Goal: Transaction & Acquisition: Purchase product/service

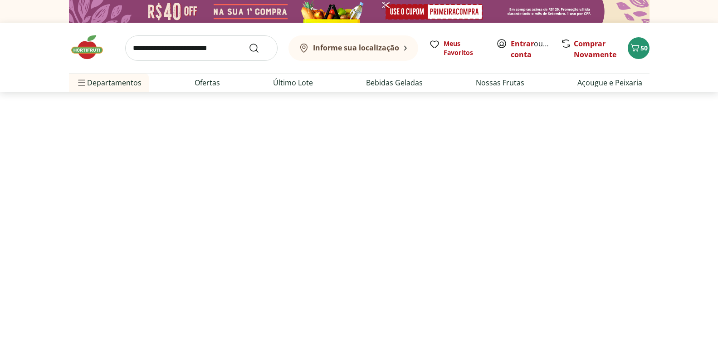
select select "**********"
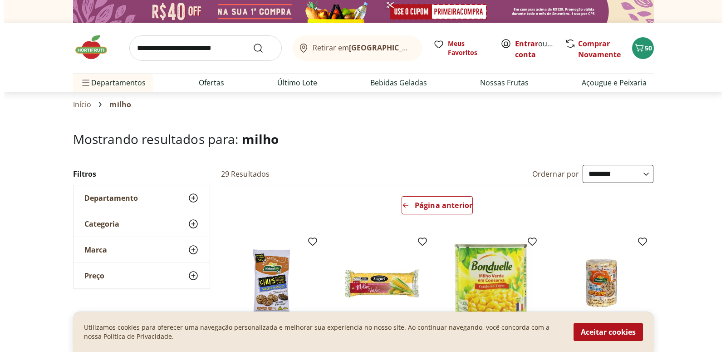
scroll to position [46, 0]
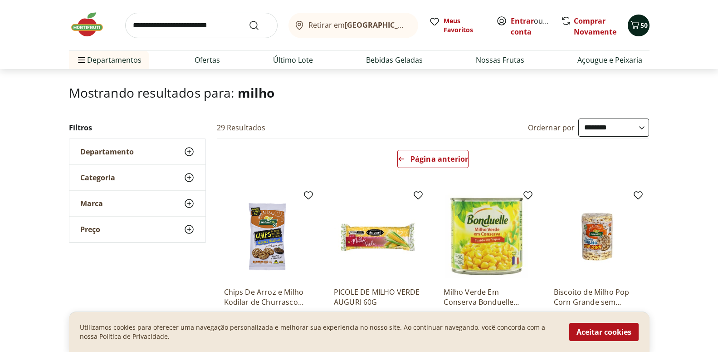
click at [644, 23] on span "50" at bounding box center [644, 25] width 7 height 9
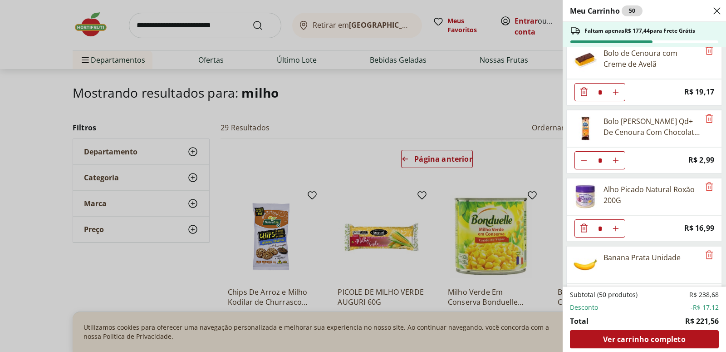
scroll to position [299, 0]
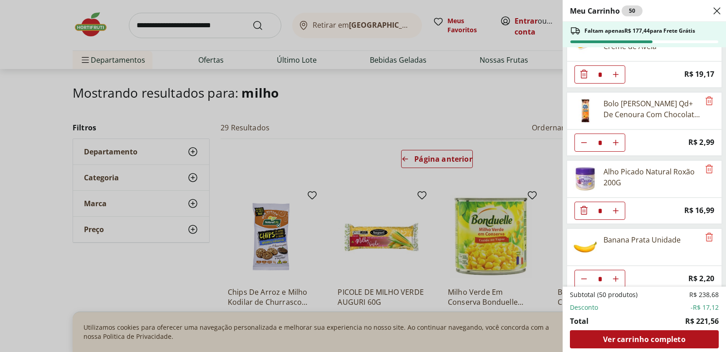
click at [582, 143] on icon "Diminuir Quantidade" at bounding box center [583, 142] width 7 height 7
type input "*"
click at [582, 143] on icon "Diminuir Quantidade" at bounding box center [584, 142] width 11 height 11
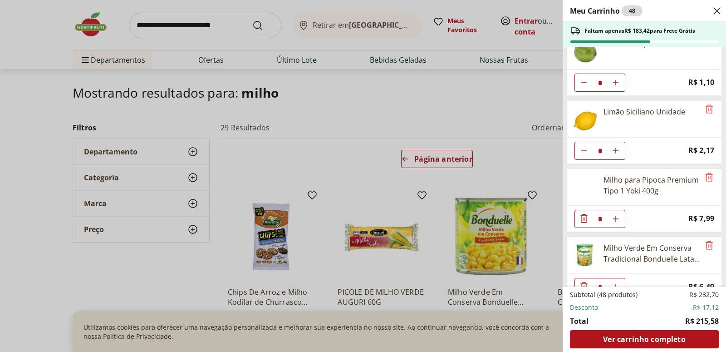
scroll to position [1126, 0]
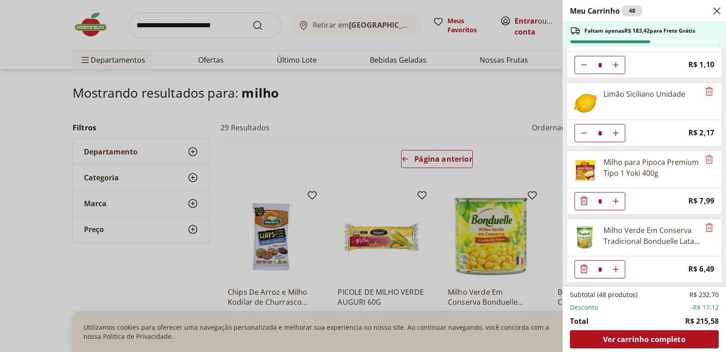
click at [585, 131] on icon "Diminuir Quantidade" at bounding box center [583, 132] width 7 height 7
type input "*"
click at [585, 131] on icon "Diminuir Quantidade" at bounding box center [584, 132] width 11 height 11
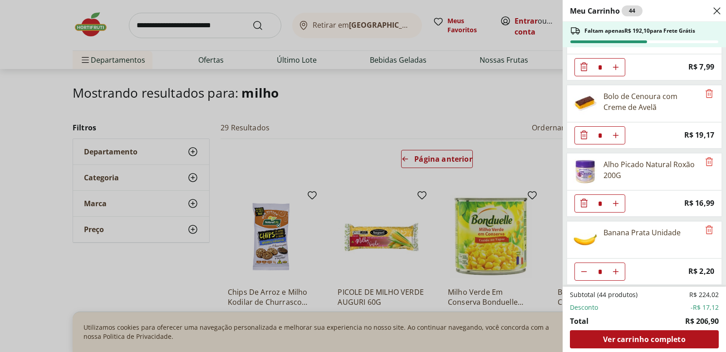
scroll to position [240, 0]
